Goal: Navigation & Orientation: Find specific page/section

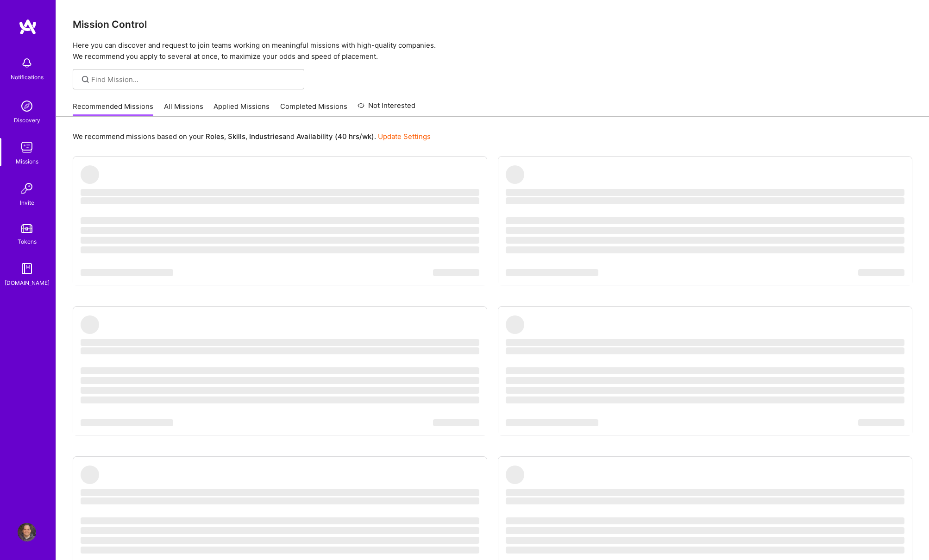
click at [36, 527] on link "Profile" at bounding box center [26, 532] width 23 height 19
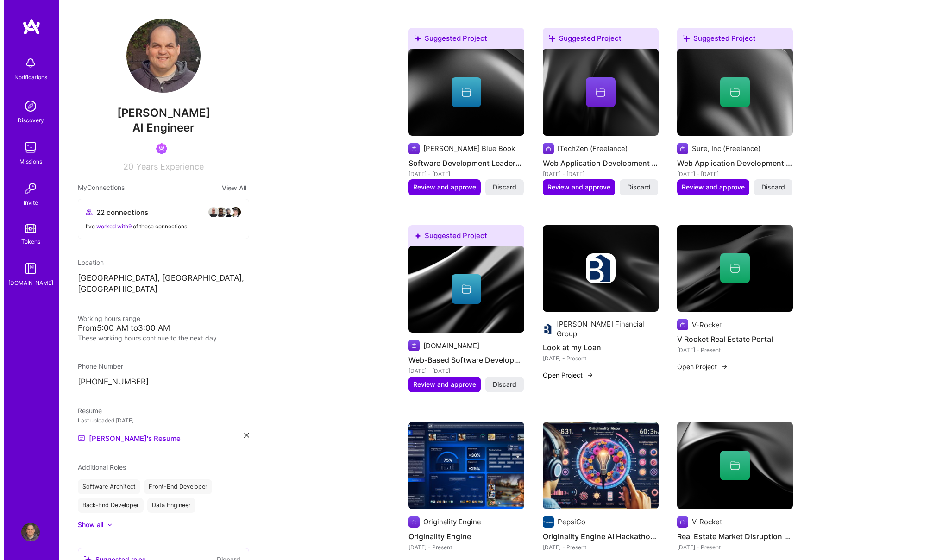
scroll to position [734, 0]
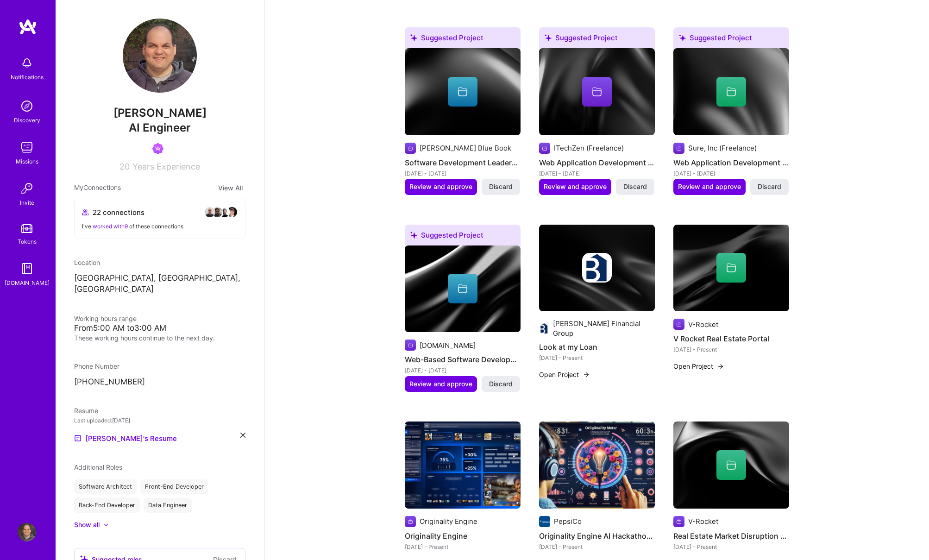
click at [573, 369] on button "Open Project" at bounding box center [564, 374] width 51 height 10
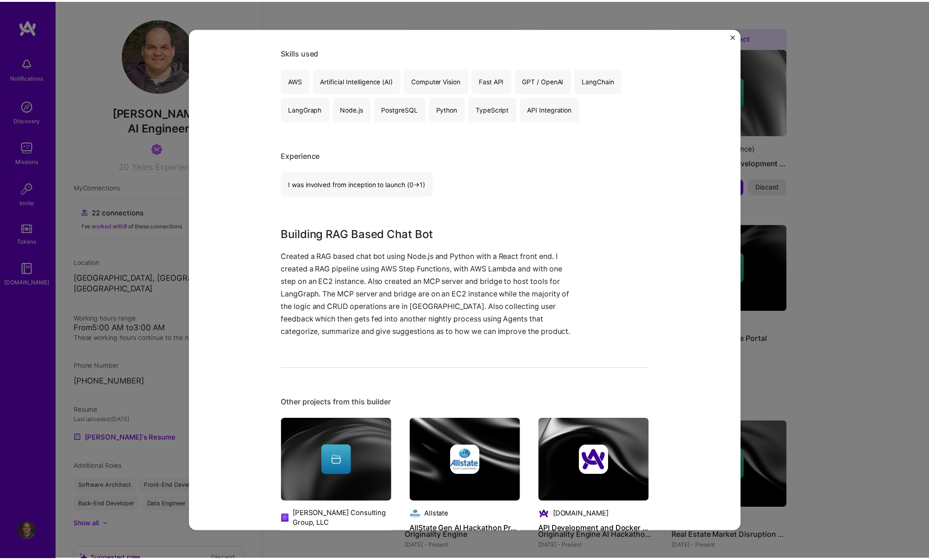
scroll to position [166, 0]
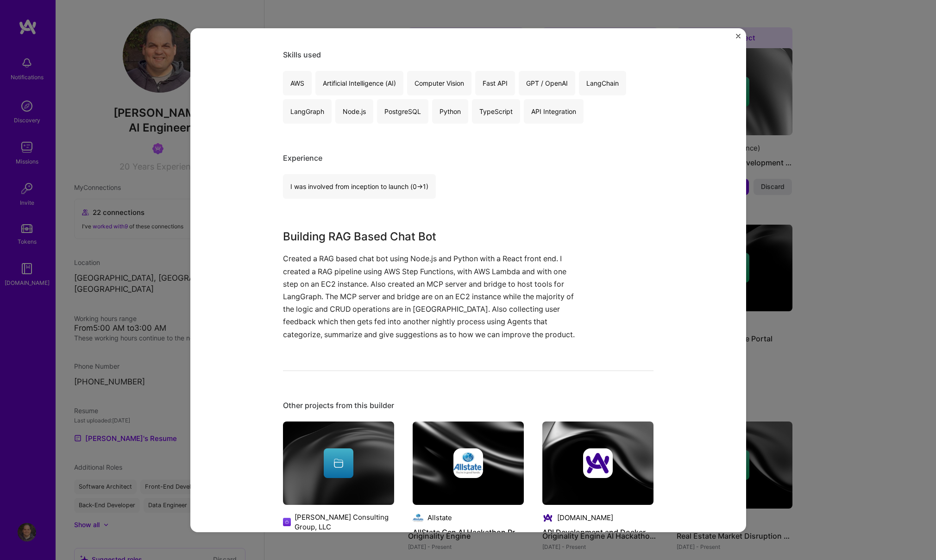
click at [737, 36] on img "Close" at bounding box center [738, 35] width 5 height 5
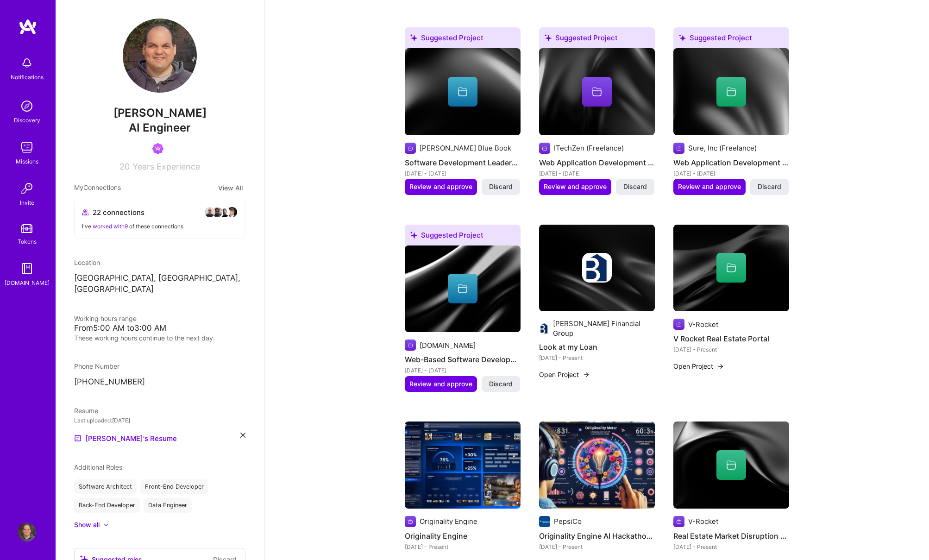
click at [28, 282] on div "[DOMAIN_NAME]" at bounding box center [27, 283] width 45 height 10
